Goal: Information Seeking & Learning: Get advice/opinions

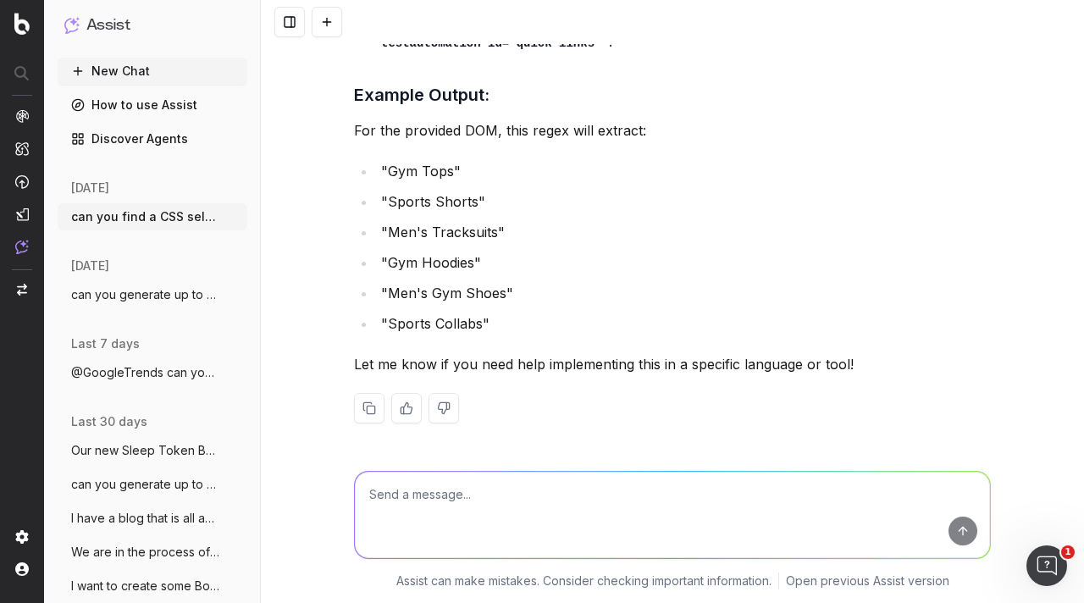
click at [134, 71] on button "New Chat" at bounding box center [153, 71] width 190 height 27
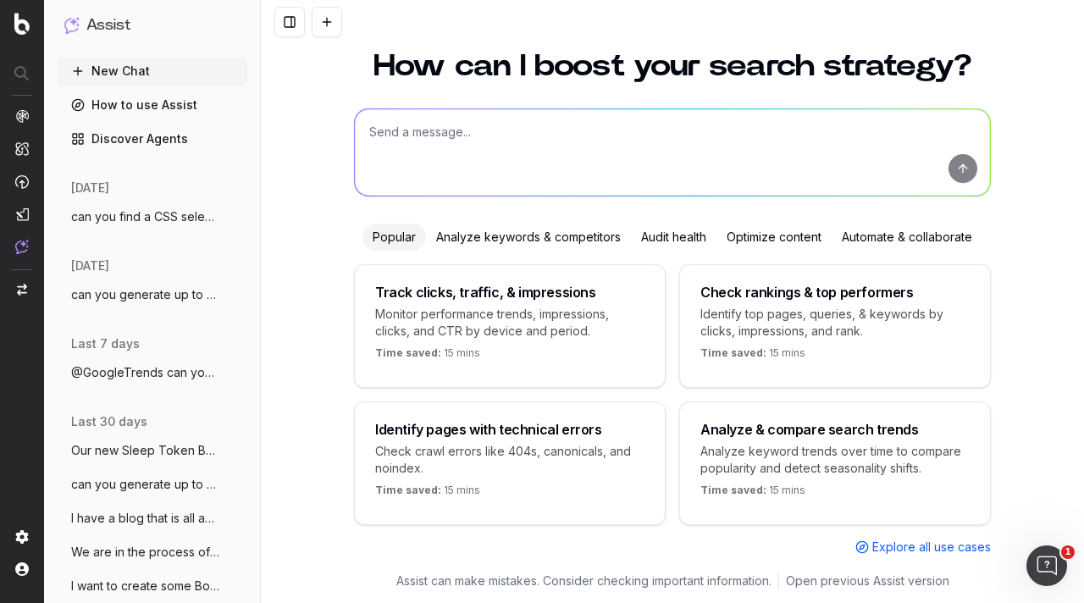
scroll to position [39, 0]
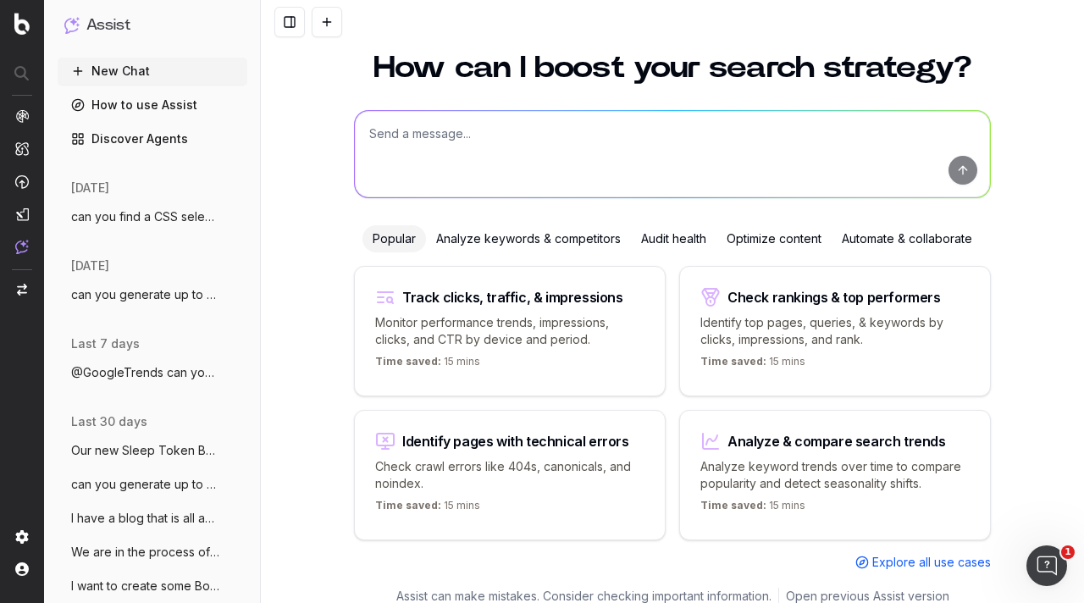
click at [522, 167] on textarea at bounding box center [672, 154] width 635 height 86
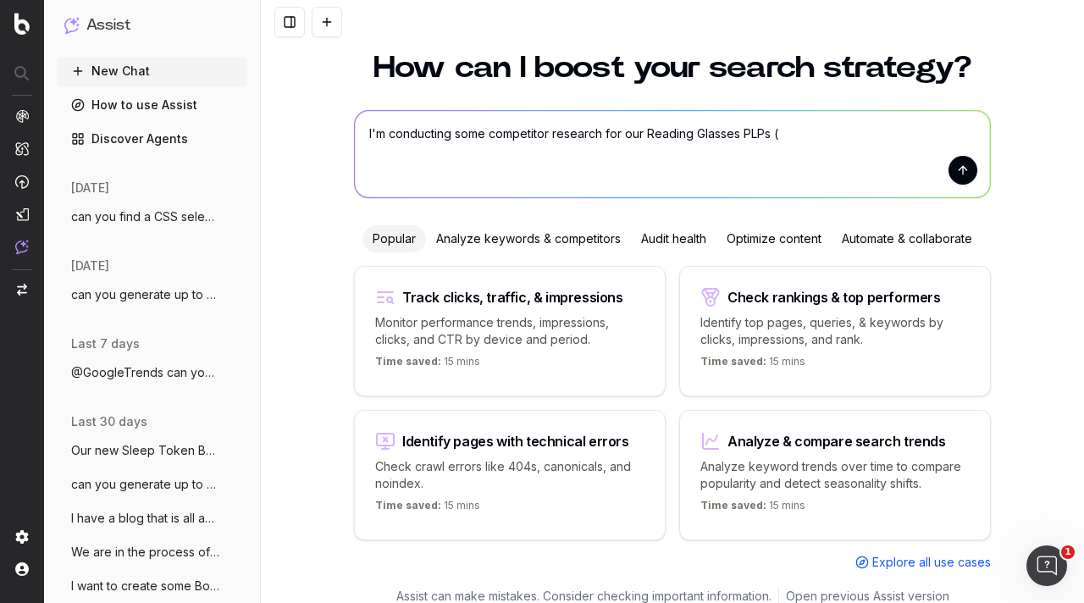
click at [813, 132] on textarea "I'm conducting some competitor research for our Reading Glasses PLPs (" at bounding box center [672, 154] width 635 height 86
paste textarea "[URL][DOMAIN_NAME]"
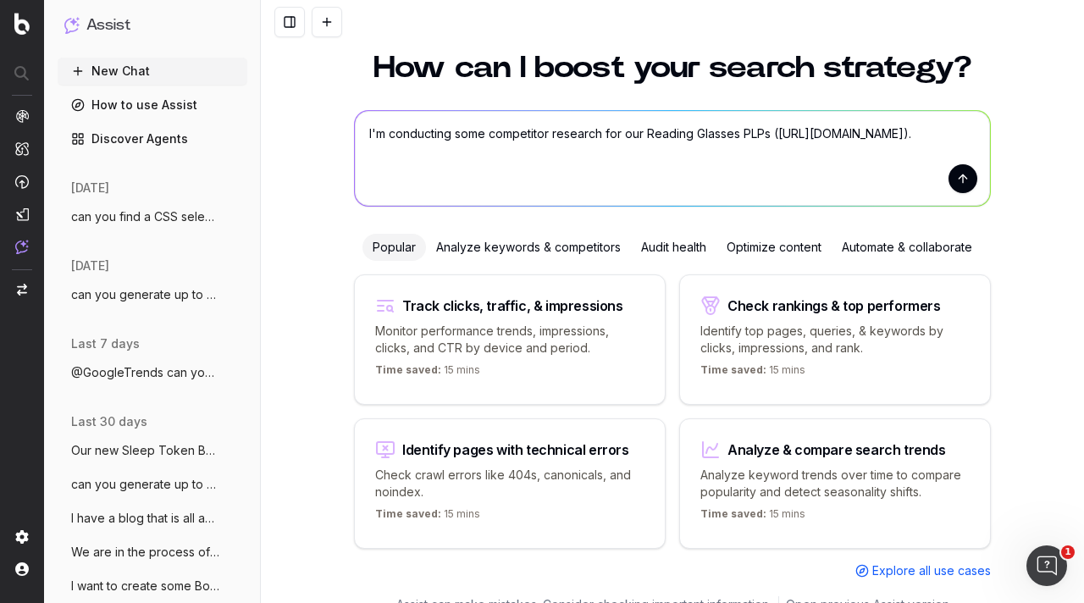
click at [521, 191] on textarea "I'm conducting some competitor research for our Reading Glasses PLPs ([URL][DOM…" at bounding box center [672, 158] width 635 height 95
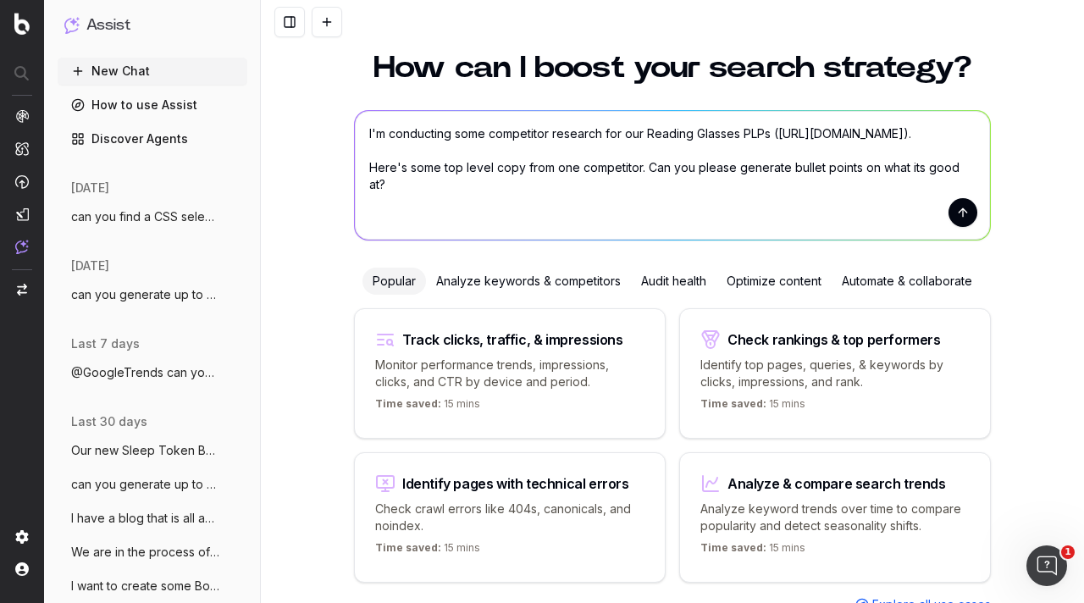
click at [486, 225] on textarea "I'm conducting some competitor research for our Reading Glasses PLPs ([URL][DOM…" at bounding box center [672, 175] width 635 height 129
paste textarea "Made with lightweight, high quality materials, Goodlookers reading glasses not …"
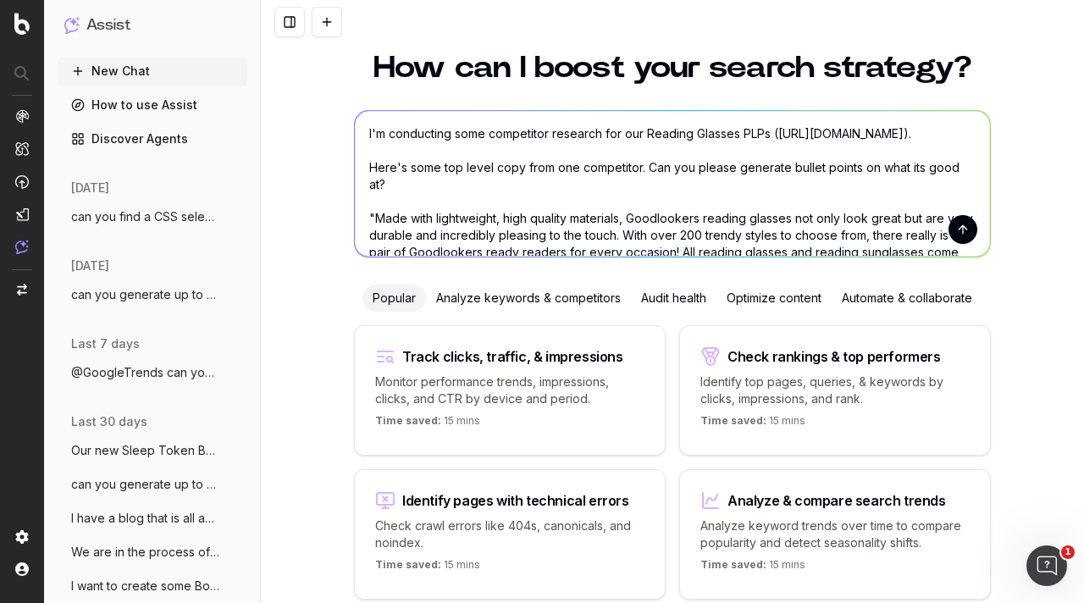
scroll to position [54, 0]
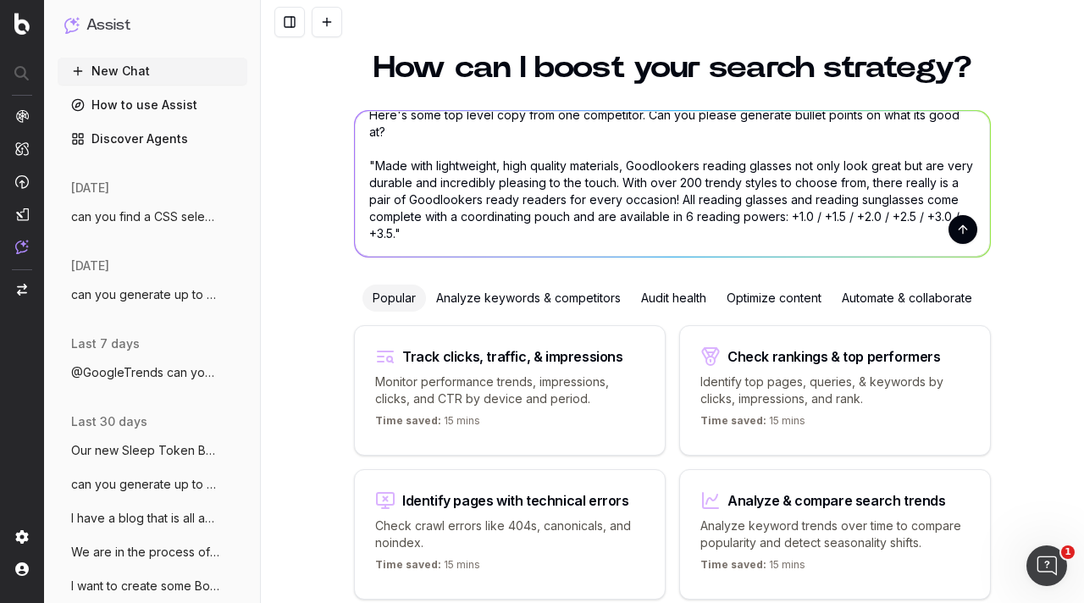
type textarea "I'm conducting some competitor research for our Reading Glasses PLPs ([URL][DOM…"
click at [957, 234] on button "submit" at bounding box center [963, 229] width 29 height 29
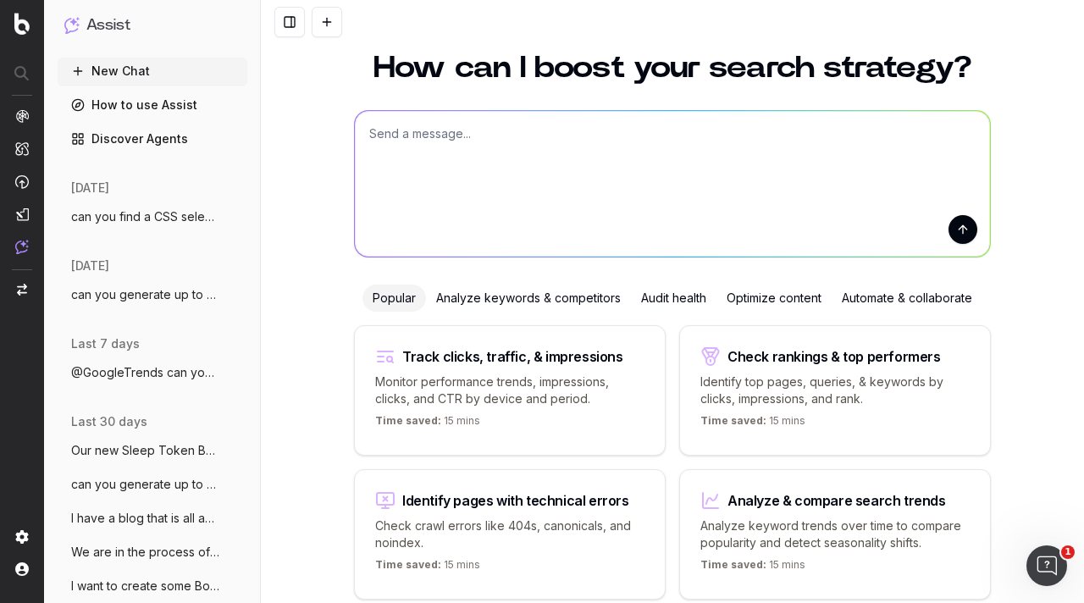
scroll to position [0, 0]
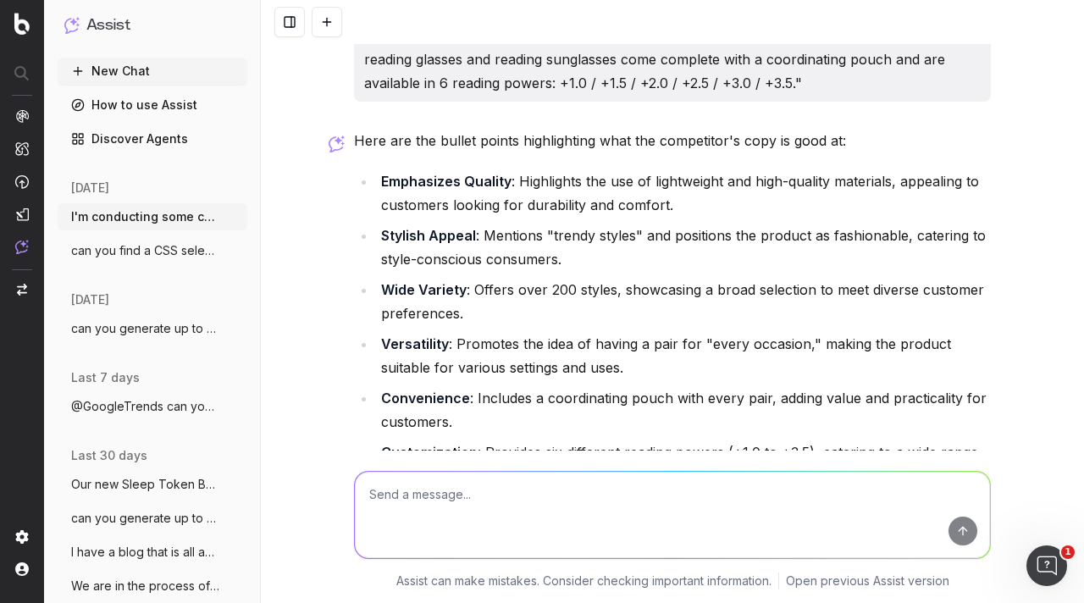
scroll to position [203, 0]
click at [466, 157] on div "Here are the bullet points highlighting what the competitor's copy is good at: …" at bounding box center [672, 417] width 637 height 576
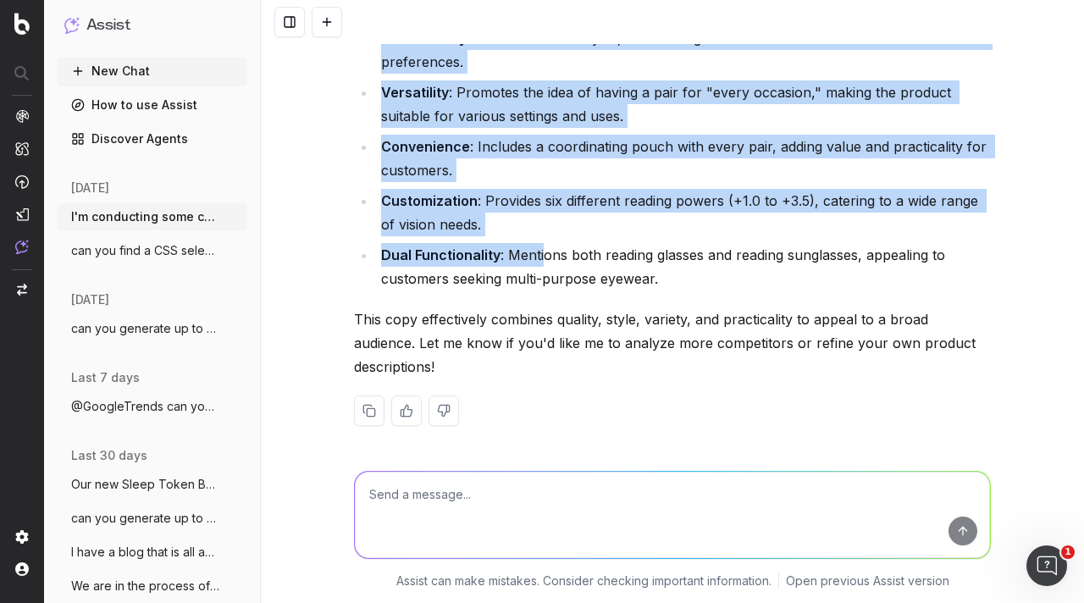
scroll to position [457, 0]
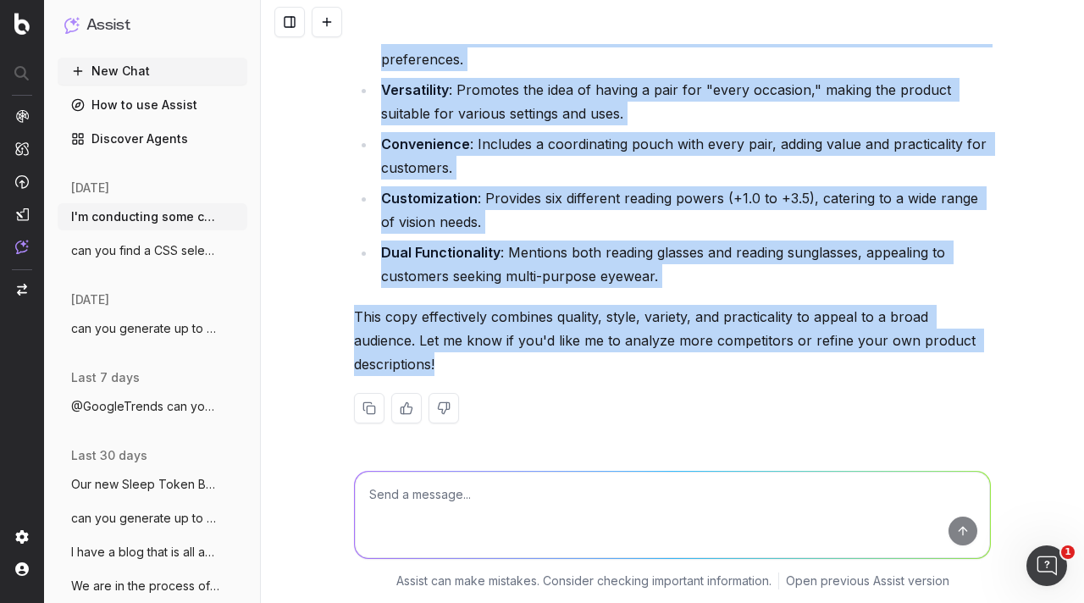
drag, startPoint x: 368, startPoint y: 180, endPoint x: 518, endPoint y: 355, distance: 230.7
click at [518, 355] on div "Here are the bullet points highlighting what the competitor's copy is good at: …" at bounding box center [672, 163] width 637 height 576
copy div "Emphasizes Quality : Highlights the use of lightweight and high-quality materia…"
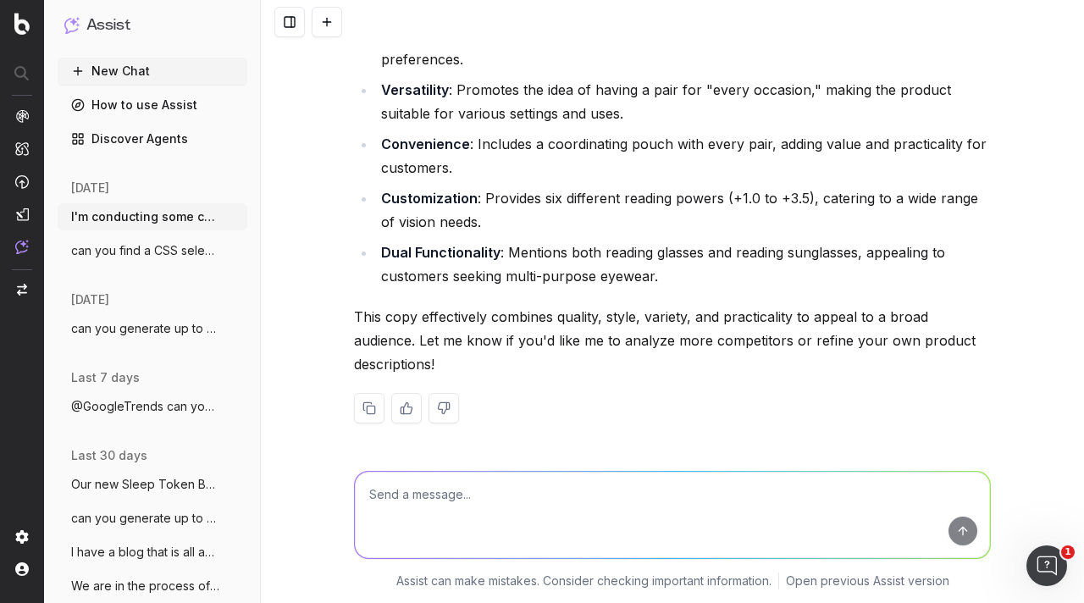
click at [567, 479] on textarea at bounding box center [672, 515] width 635 height 86
click at [404, 524] on textarea "can you do the same for this competitor's copy:" at bounding box center [672, 515] width 635 height 86
paste textarea ""Lore ipsum dol sitamet consect... Adipisc elitsed doe temp in ut labo et Dolor…"
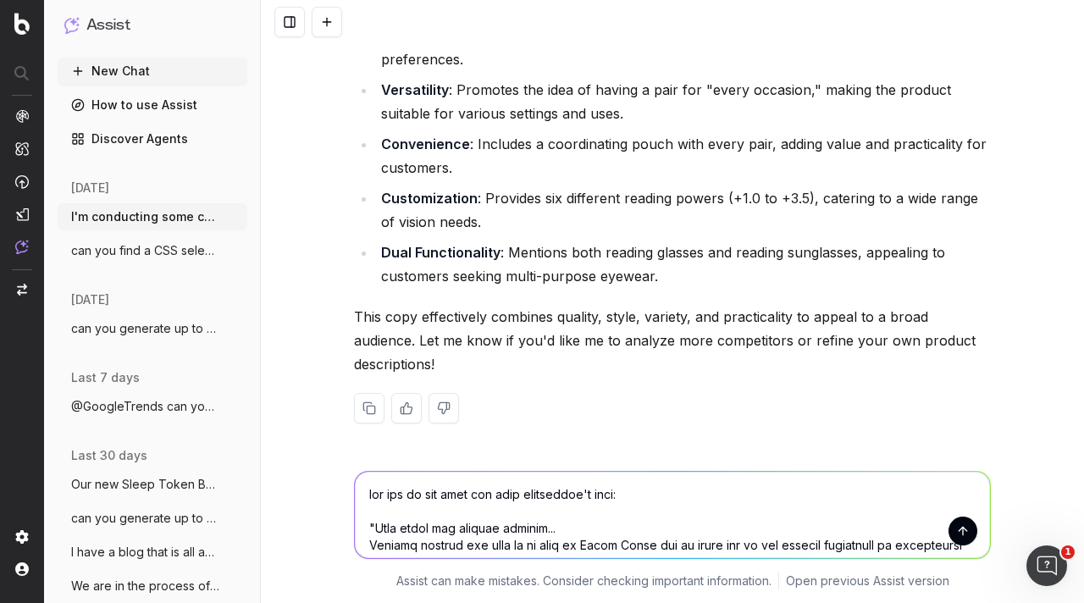
scroll to position [342, 0]
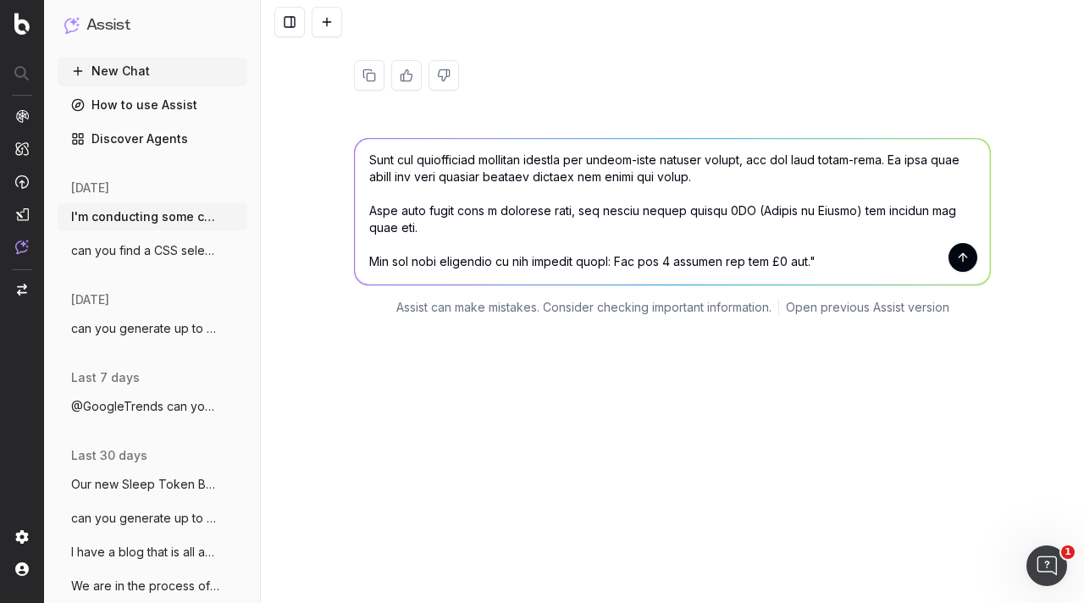
type textarea "lor ips do sit amet con adip elitseddoe't inci: "Utla etdol mag aliquae adminim…"
click at [956, 251] on button "submit" at bounding box center [963, 257] width 29 height 29
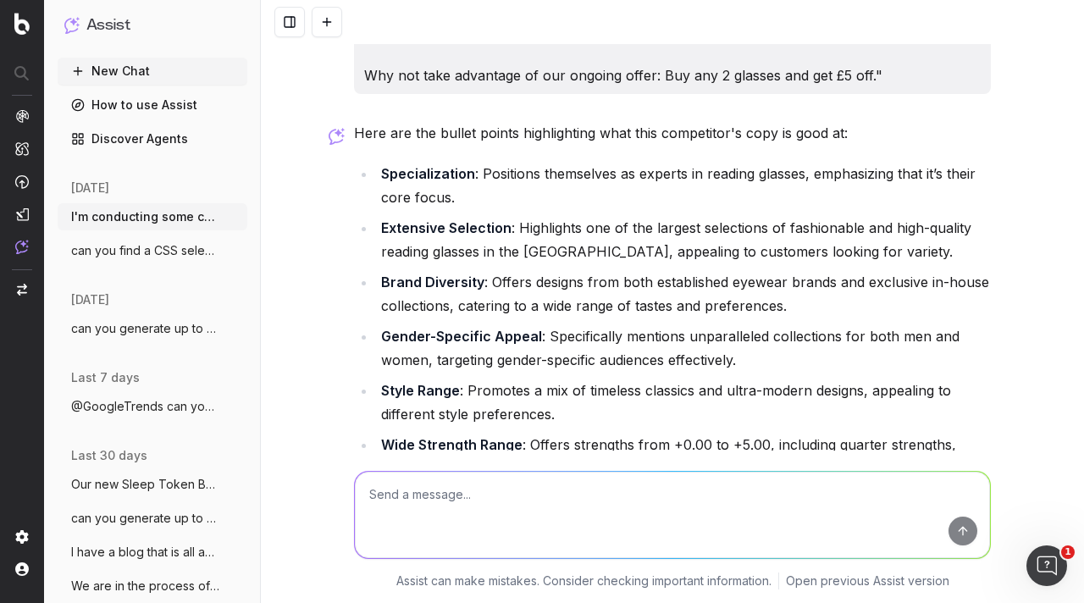
scroll to position [1447, 0]
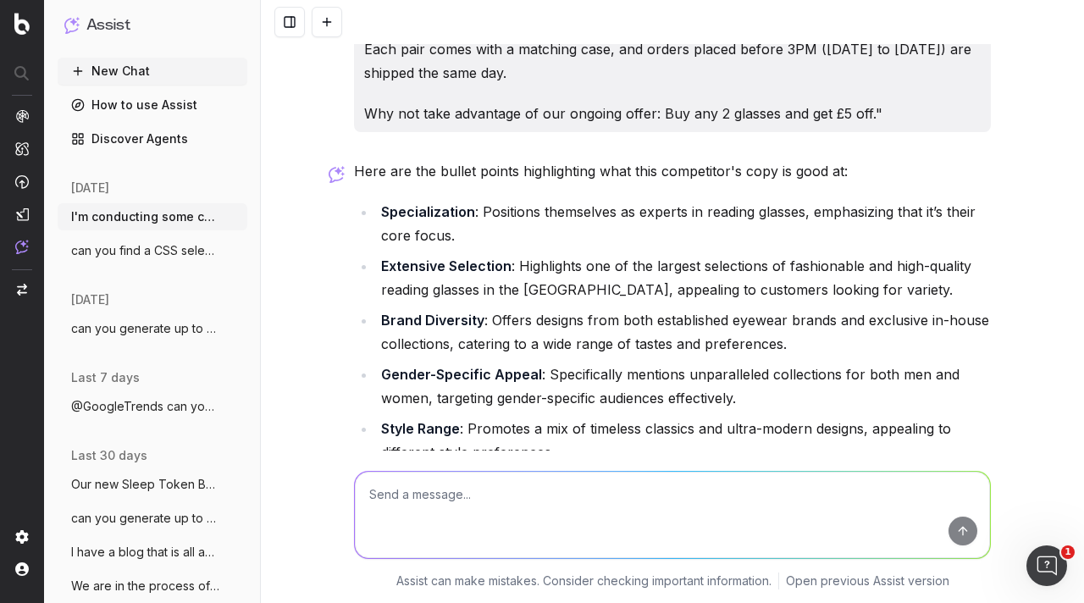
click at [433, 203] on strong "Specialization" at bounding box center [428, 211] width 94 height 17
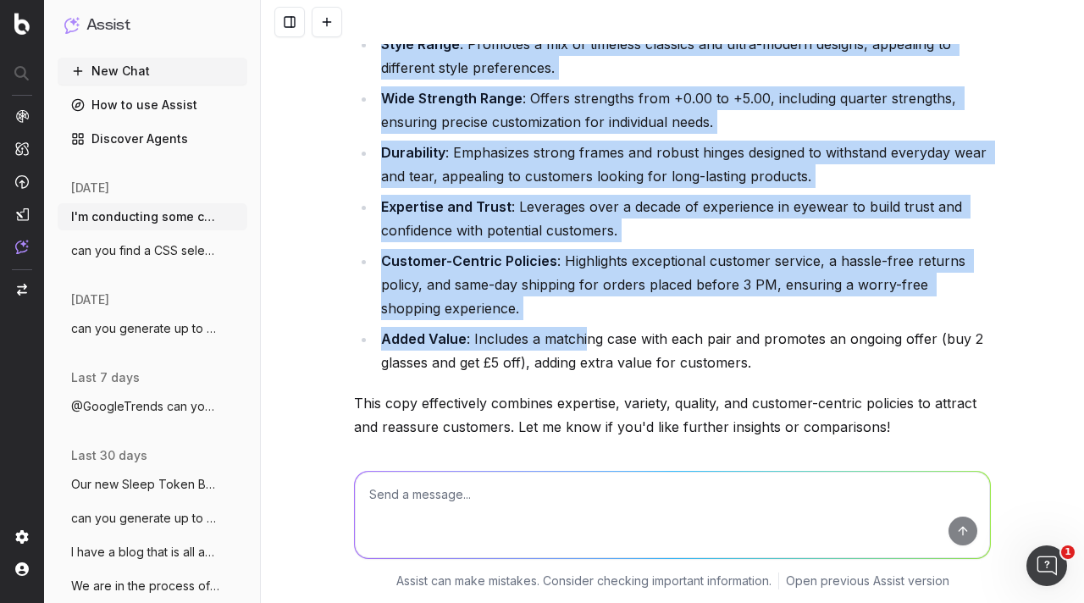
scroll to position [1870, 0]
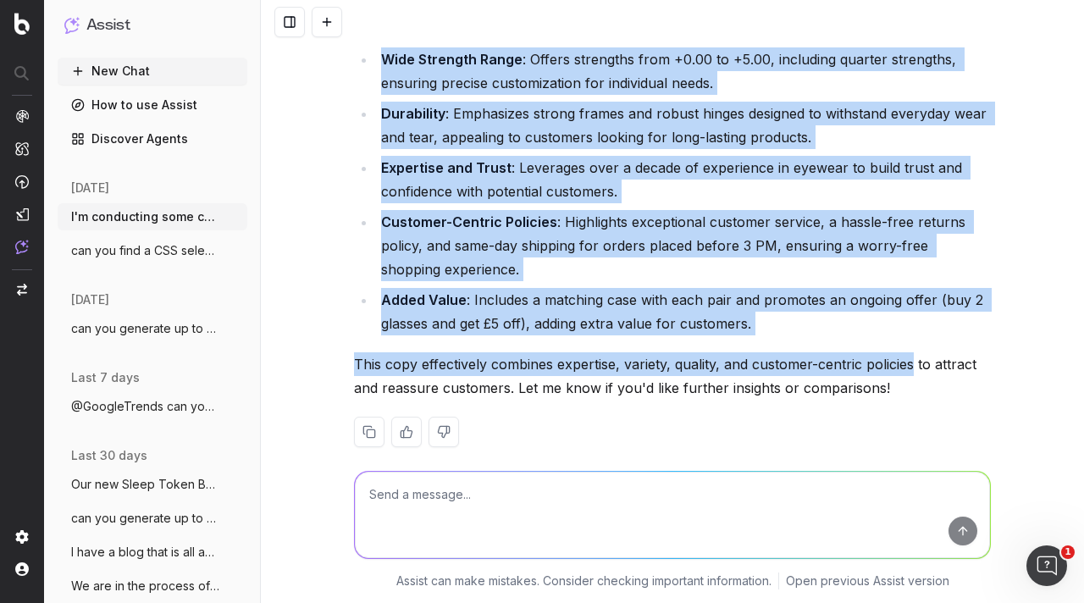
drag, startPoint x: 377, startPoint y: 185, endPoint x: 909, endPoint y: 332, distance: 551.7
click at [909, 332] on div "Here are the bullet points highlighting what this competitor's copy is good at:…" at bounding box center [672, 105] width 637 height 739
copy div "Loremipsumdolo : Sitametco adipiscing el seddoei te incidid utlabor, etdolorema…"
click at [532, 316] on div "Here are the bullet points highlighting what this competitor's copy is good at:…" at bounding box center [672, 105] width 637 height 739
